Goal: Check status: Check status

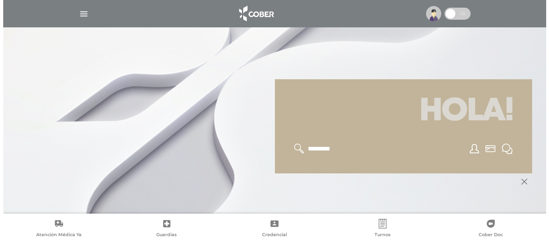
scroll to position [80, 0]
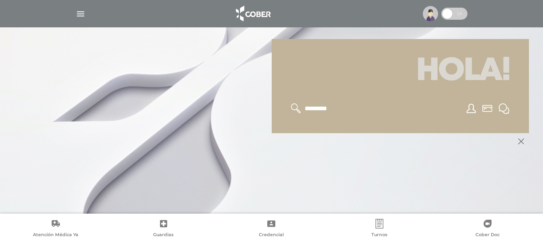
click at [80, 15] on img "button" at bounding box center [81, 14] width 10 height 10
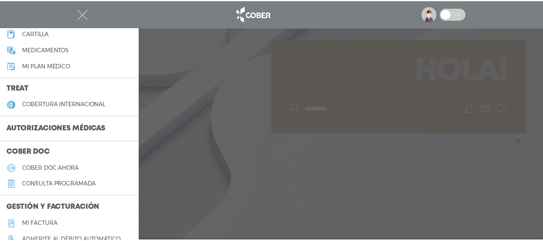
scroll to position [161, 0]
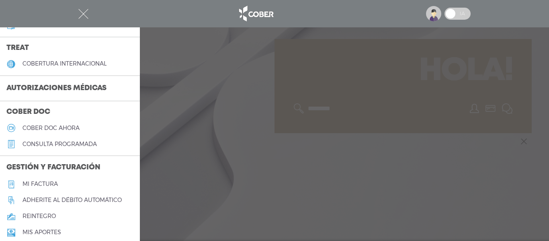
click at [57, 84] on h3 "Autorizaciones médicas" at bounding box center [56, 88] width 113 height 15
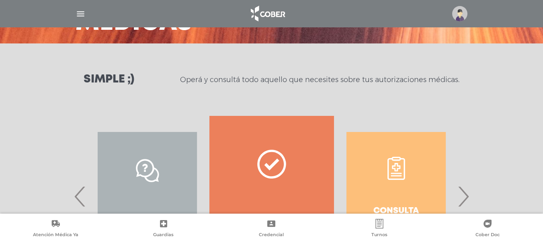
scroll to position [121, 0]
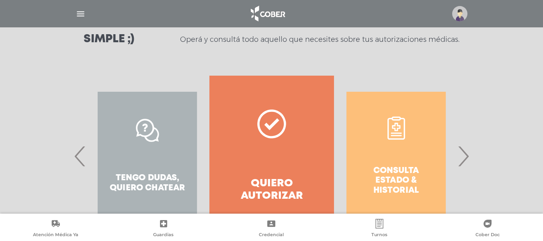
click at [462, 155] on span "›" at bounding box center [463, 155] width 16 height 43
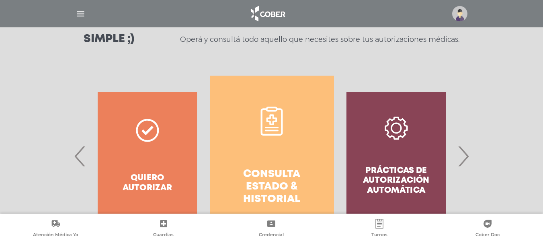
click at [267, 154] on link "Consulta estado & historial" at bounding box center [272, 156] width 124 height 161
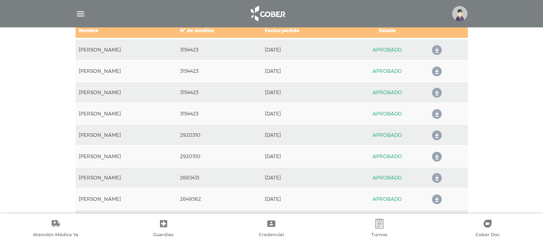
scroll to position [357, 0]
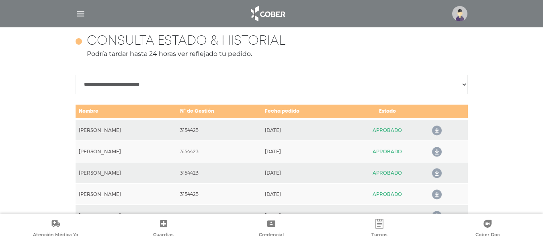
click at [439, 129] on icon at bounding box center [435, 130] width 13 height 13
click at [537, 235] on div at bounding box center [537, 235] width 0 height 0
